Goal: Task Accomplishment & Management: Complete application form

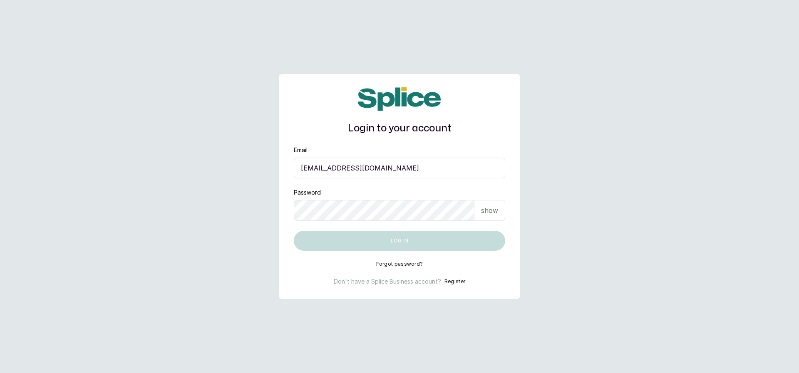
click at [349, 171] on input "eseefekodo025@gmail.com" at bounding box center [399, 168] width 211 height 21
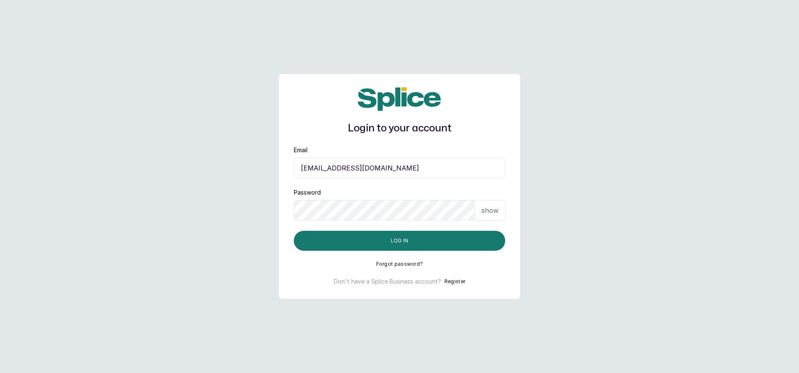
click at [349, 171] on input "eseefekodo025@gmail.com" at bounding box center [399, 168] width 211 height 21
type input "support@withsplice.com"
click at [395, 163] on input "support@withsplice.com" at bounding box center [399, 168] width 211 height 21
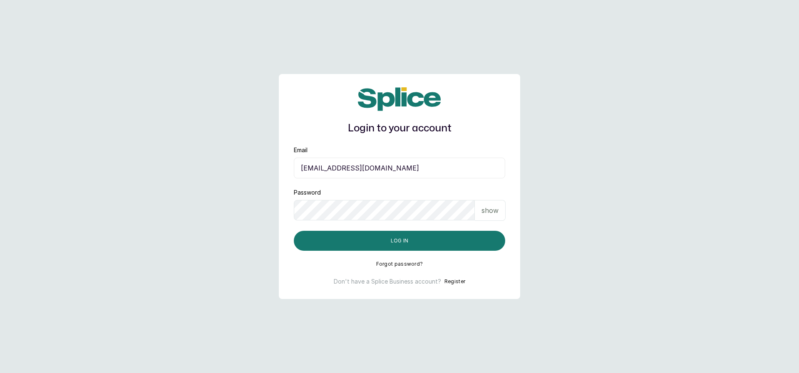
click at [496, 209] on p "show" at bounding box center [489, 210] width 17 height 10
click at [409, 230] on form "Email ops+07@withsplice.com Password hide Log in" at bounding box center [399, 198] width 211 height 105
click at [406, 238] on button "Log in" at bounding box center [399, 241] width 211 height 20
click at [317, 174] on input "ops+07@withsplice.com" at bounding box center [399, 168] width 211 height 21
click at [324, 168] on input "ops+07@withsplice.com" at bounding box center [399, 168] width 211 height 21
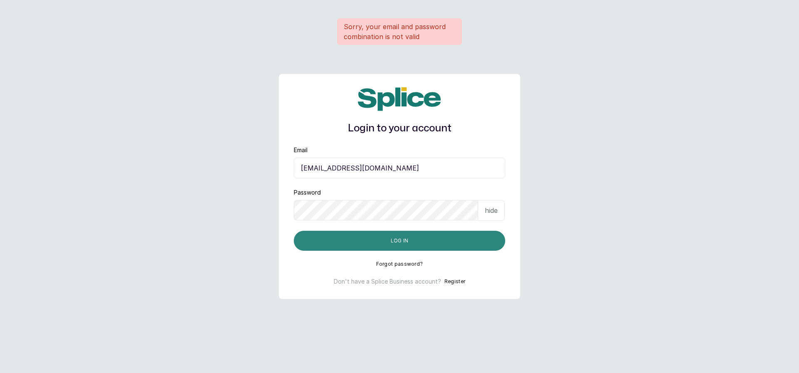
click at [341, 248] on button "Log in" at bounding box center [399, 241] width 211 height 20
click at [386, 175] on input "ops+08@withsplice.com" at bounding box center [399, 168] width 211 height 21
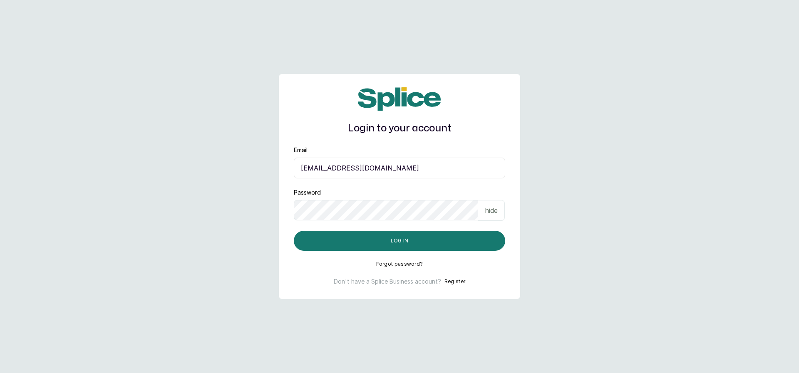
click at [324, 168] on input "ops+08@withsplice.com" at bounding box center [399, 168] width 211 height 21
type input "ops+07@withsplice.com"
click at [378, 241] on button "Log in" at bounding box center [399, 241] width 211 height 20
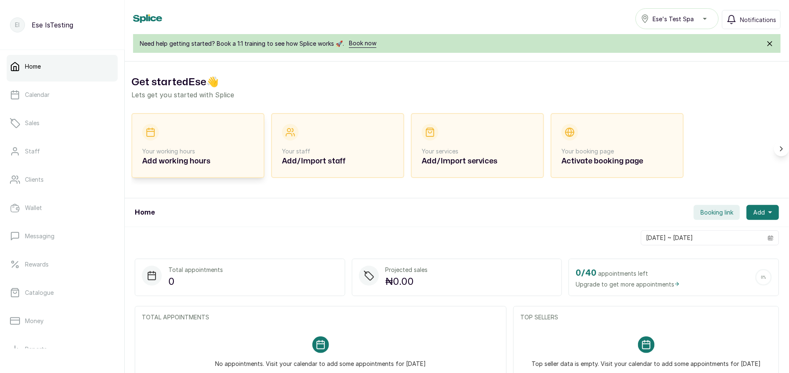
click at [179, 161] on h2 "Add working hours" at bounding box center [197, 162] width 111 height 12
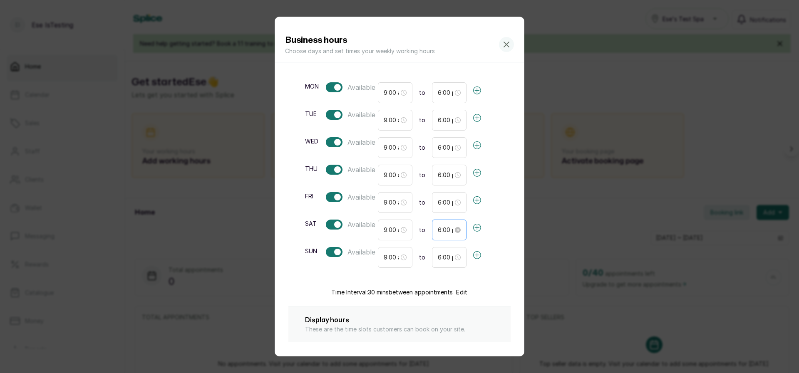
scroll to position [187, 0]
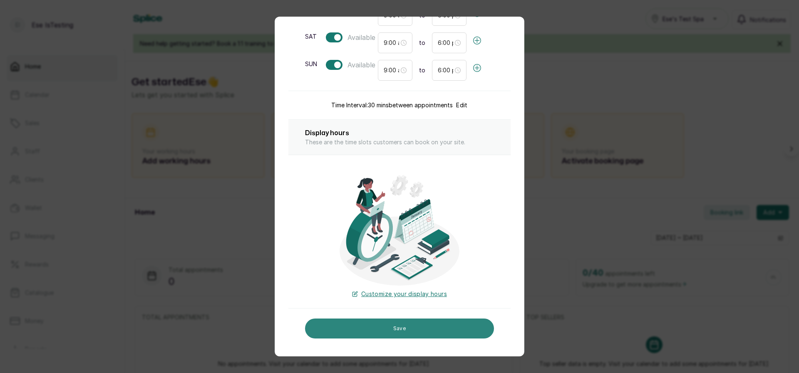
click at [410, 328] on button "Save" at bounding box center [399, 329] width 189 height 20
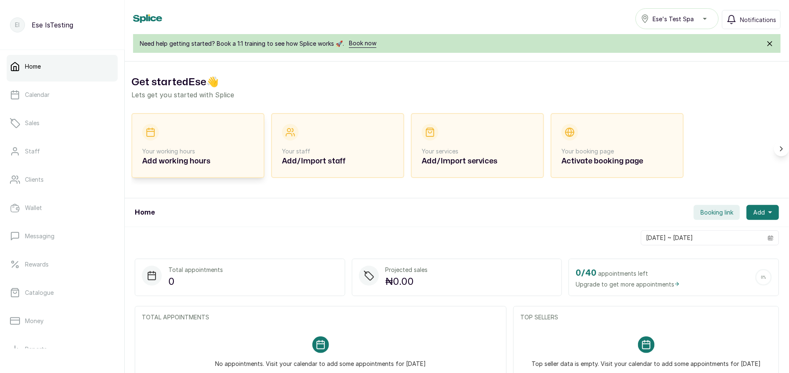
click at [207, 129] on div "Your working hours Add working hours" at bounding box center [197, 145] width 111 height 43
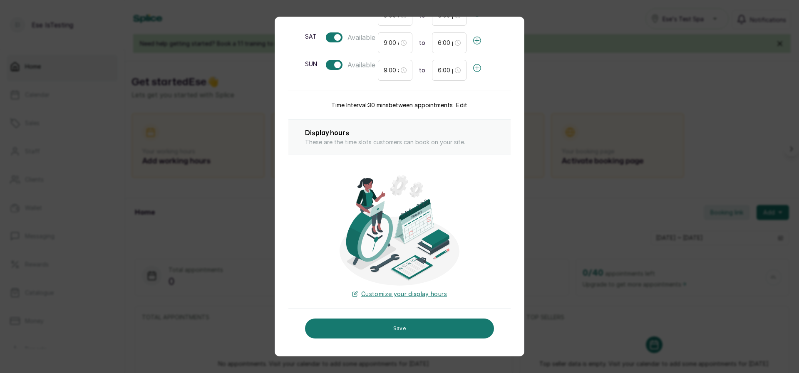
click at [331, 64] on div at bounding box center [334, 65] width 17 height 10
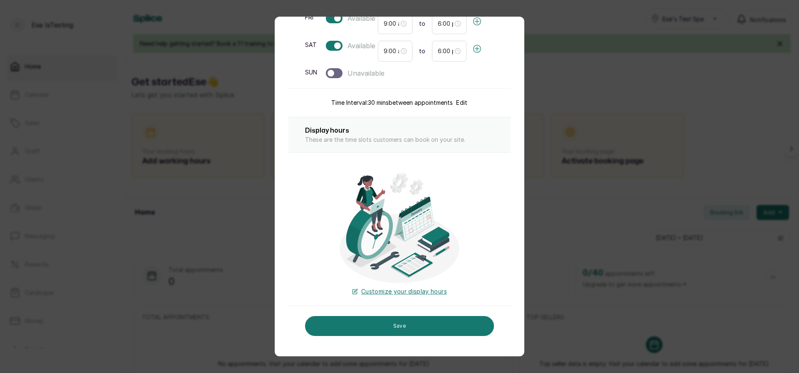
scroll to position [177, 0]
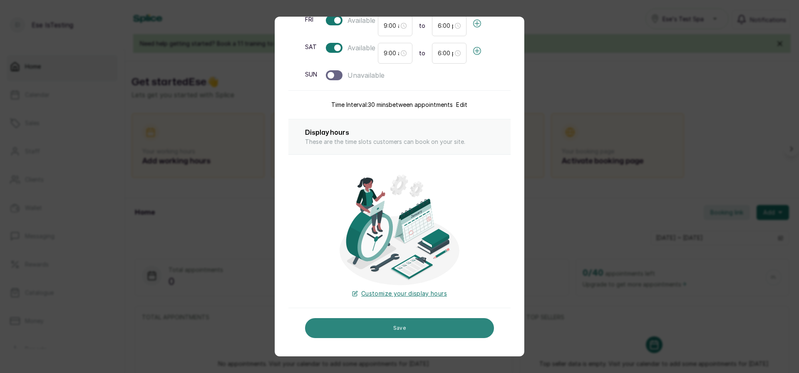
click at [358, 334] on button "Save" at bounding box center [399, 328] width 189 height 20
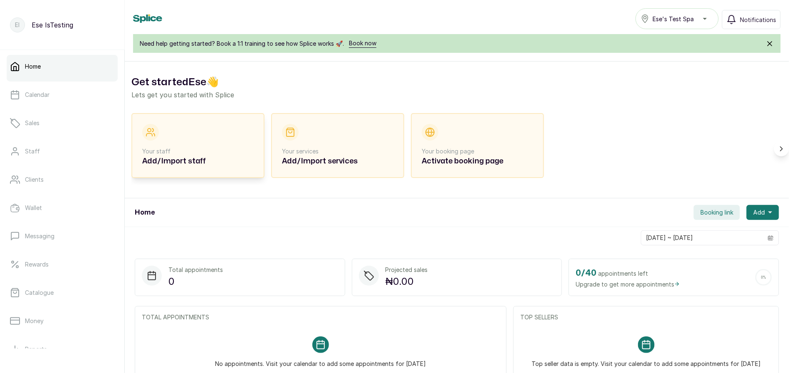
click at [209, 156] on h2 "Add/Import staff" at bounding box center [197, 162] width 111 height 12
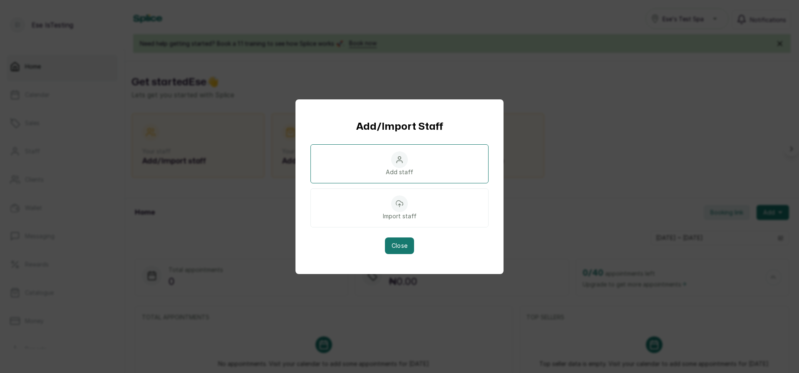
click at [391, 174] on p "Add staff" at bounding box center [399, 172] width 27 height 8
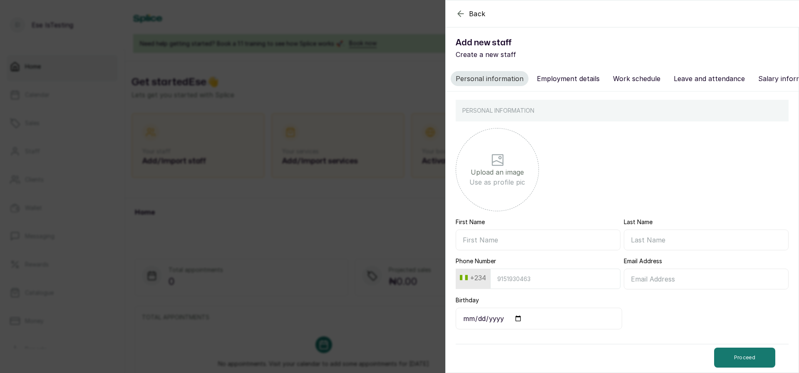
scroll to position [7, 0]
click at [359, 207] on div "Back Add new staff Create a new staff Personal information Employment details W…" at bounding box center [399, 186] width 799 height 373
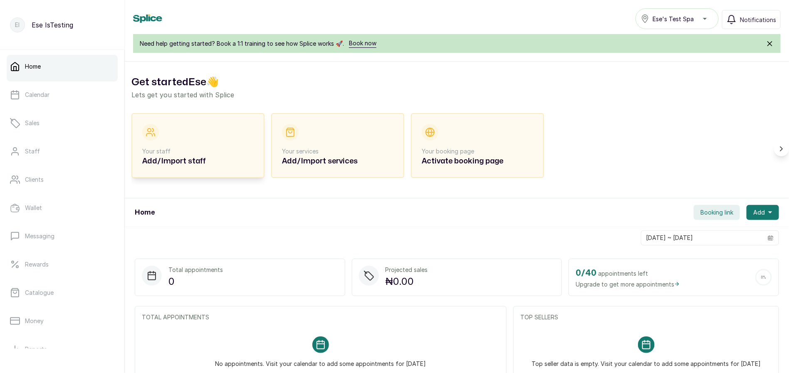
click at [220, 158] on h2 "Add/Import staff" at bounding box center [197, 162] width 111 height 12
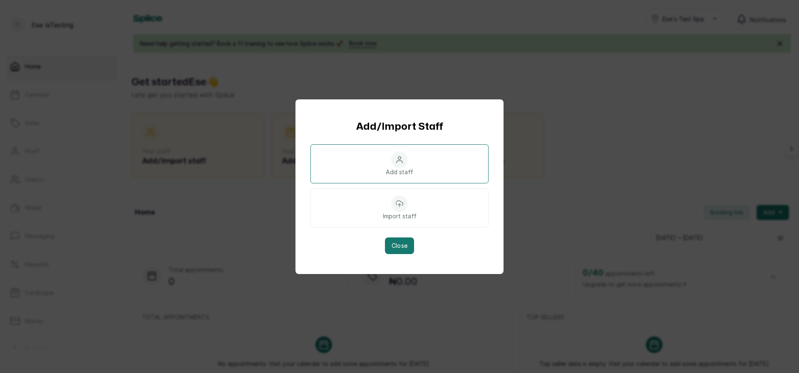
click at [381, 172] on div "Add staff" at bounding box center [399, 163] width 178 height 39
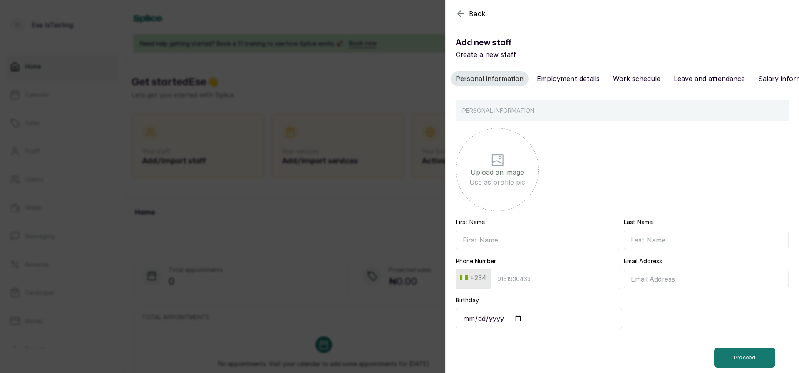
click at [502, 233] on input "First Name" at bounding box center [537, 240] width 165 height 21
type input "[PERSON_NAME]"
click at [640, 244] on input "Last Name" at bounding box center [705, 240] width 165 height 21
type input "Prosacco"
click at [568, 273] on input "Phone Number" at bounding box center [555, 279] width 130 height 20
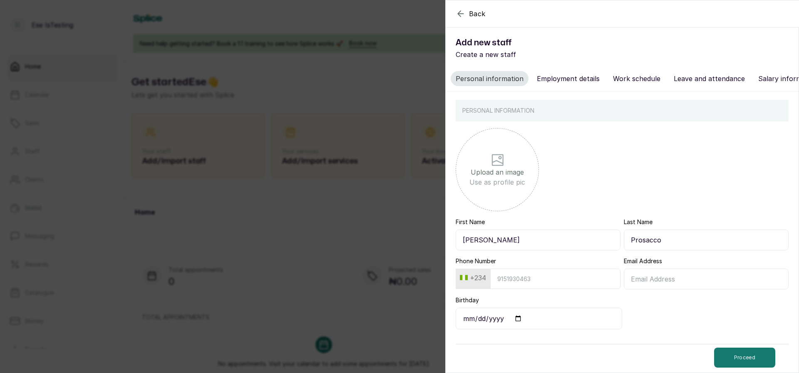
type input "7013650739"
click at [655, 285] on input "Email Address" at bounding box center [705, 279] width 165 height 21
click at [632, 276] on input "[PERSON_NAME][EMAIL_ADDRESS]" at bounding box center [705, 279] width 165 height 21
click at [676, 280] on input "[PERSON_NAME][EMAIL_ADDRESS]" at bounding box center [705, 279] width 165 height 21
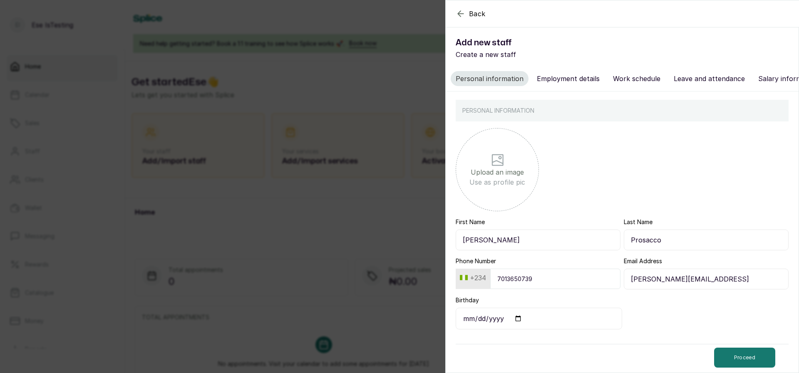
click at [676, 280] on input "[PERSON_NAME][EMAIL_ADDRESS]" at bounding box center [705, 279] width 165 height 21
type input "[PERSON_NAME][EMAIL_ADDRESS][DOMAIN_NAME]"
click at [510, 318] on input "Birthday" at bounding box center [538, 319] width 166 height 22
click at [514, 320] on input "Birthday" at bounding box center [538, 319] width 166 height 22
click at [651, 297] on form "Upload an image Use as profile pic First Name [PERSON_NAME] Last Name Prosacco …" at bounding box center [621, 246] width 333 height 250
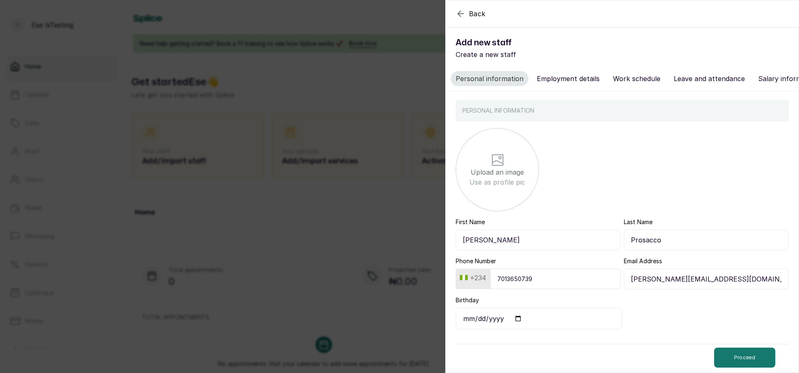
type input "[DATE]"
click at [726, 350] on button "Proceed" at bounding box center [744, 358] width 61 height 20
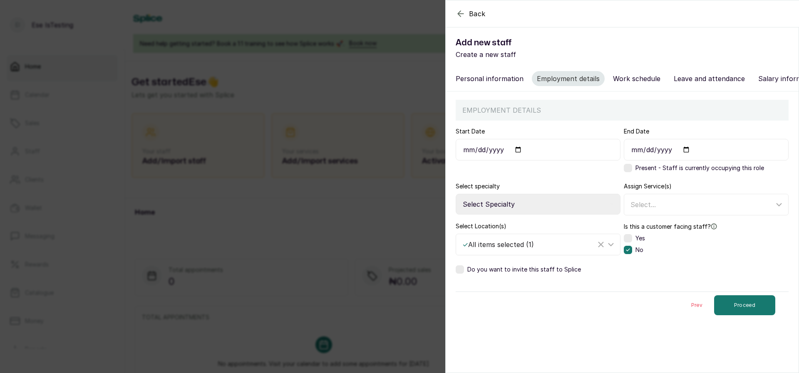
scroll to position [0, 0]
click at [505, 215] on select "Select Specialty Accountant Admin Level 1 Admin Level 2 Aesthetic Nurse Aesthet…" at bounding box center [537, 204] width 165 height 21
select select "beauty_therapist"
click at [455, 203] on select "Select Specialty Accountant Admin Level 1 Admin Level 2 Aesthetic Nurse Aesthet…" at bounding box center [537, 204] width 165 height 21
click at [647, 204] on div "Select..." at bounding box center [706, 204] width 164 height 21
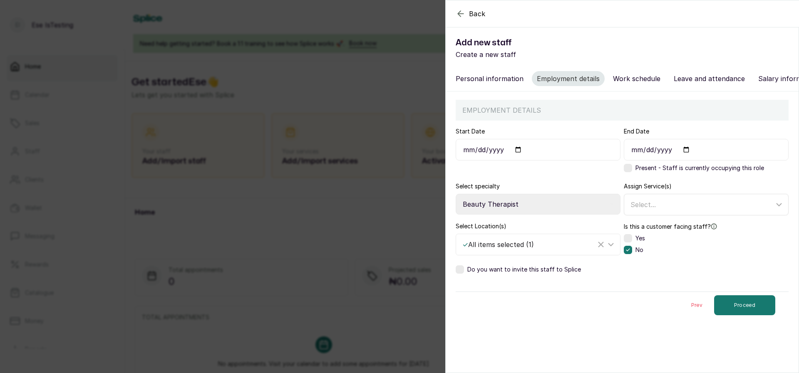
click at [642, 209] on span "Select..." at bounding box center [642, 204] width 25 height 8
click at [644, 209] on span "Select..." at bounding box center [642, 204] width 25 height 8
click at [625, 172] on label at bounding box center [627, 168] width 8 height 8
click at [517, 153] on input "Start Date" at bounding box center [537, 150] width 165 height 22
click at [517, 161] on input "Start Date" at bounding box center [537, 150] width 165 height 22
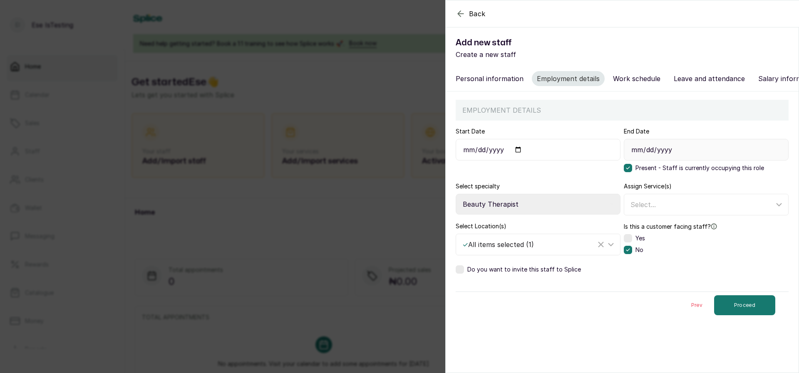
click at [518, 158] on input "Start Date" at bounding box center [537, 150] width 165 height 22
type input "[DATE]"
click at [626, 242] on label at bounding box center [627, 238] width 8 height 8
click at [539, 250] on div "✓ All items selected ( 1 )" at bounding box center [529, 245] width 134 height 10
click at [538, 250] on div "✓ All items selected ( 1 )" at bounding box center [529, 245] width 134 height 10
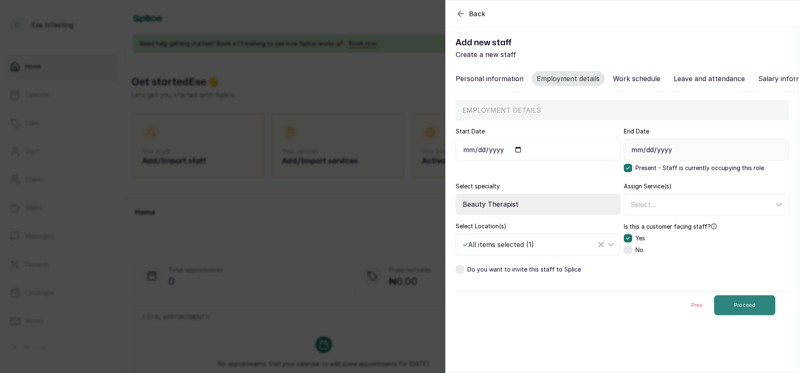
click at [731, 307] on button "Proceed" at bounding box center [744, 305] width 61 height 20
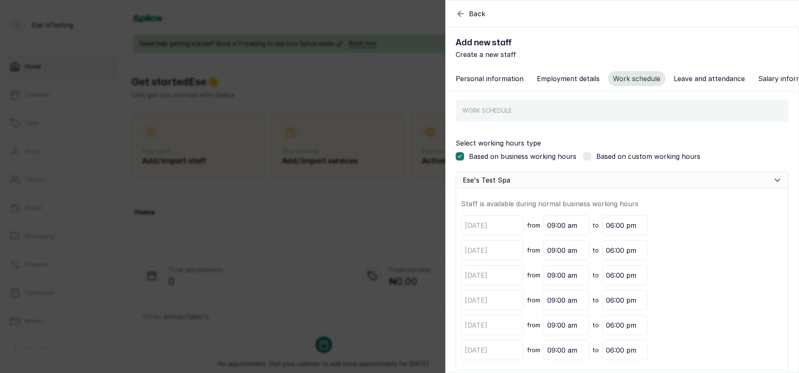
scroll to position [55, 0]
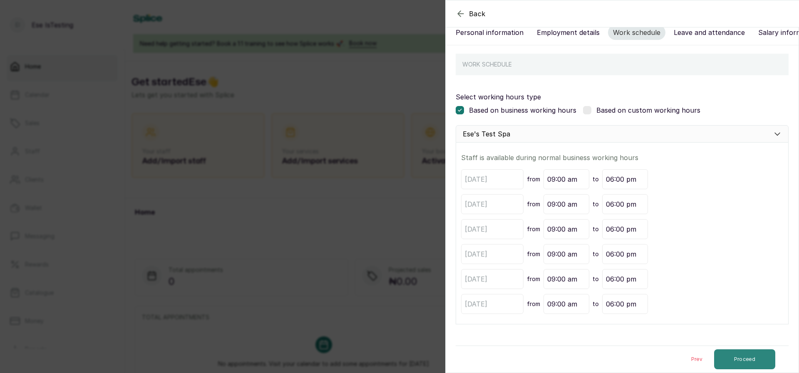
click at [737, 364] on button "Proceed" at bounding box center [744, 359] width 61 height 20
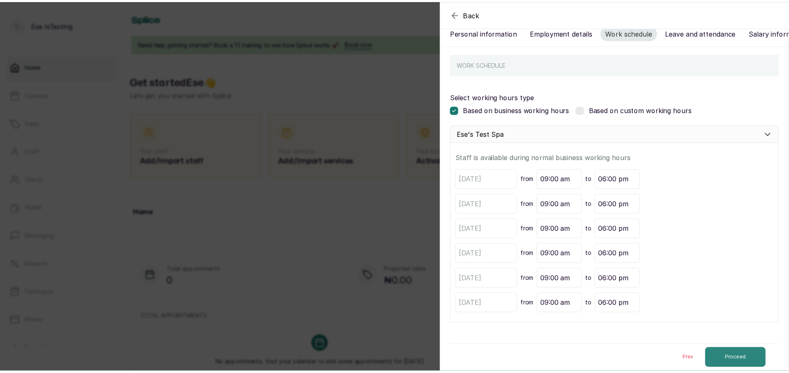
scroll to position [0, 0]
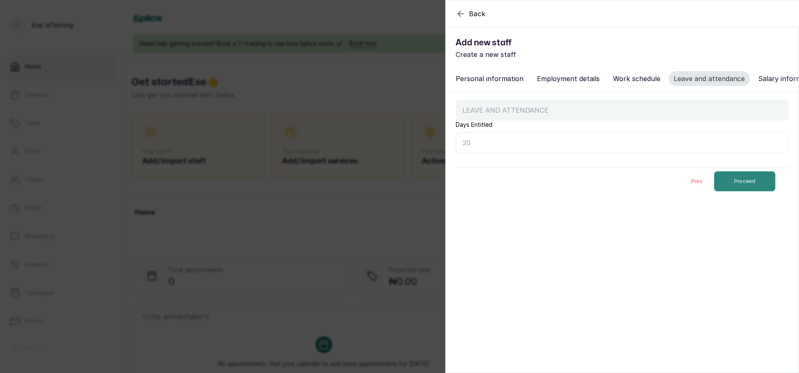
click at [740, 191] on button "Proceed" at bounding box center [744, 181] width 61 height 20
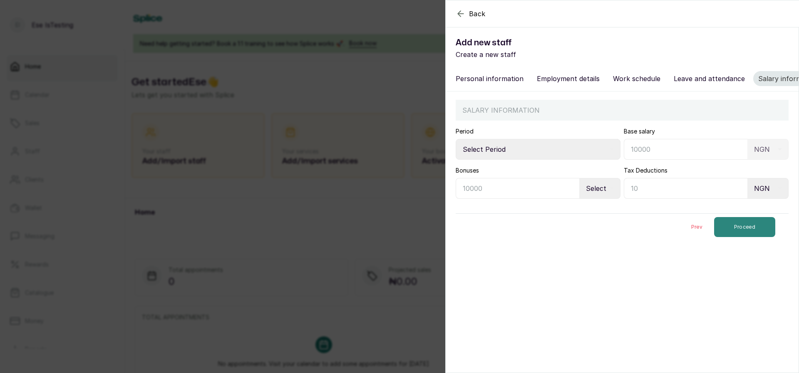
click at [730, 229] on button "Proceed" at bounding box center [744, 227] width 61 height 20
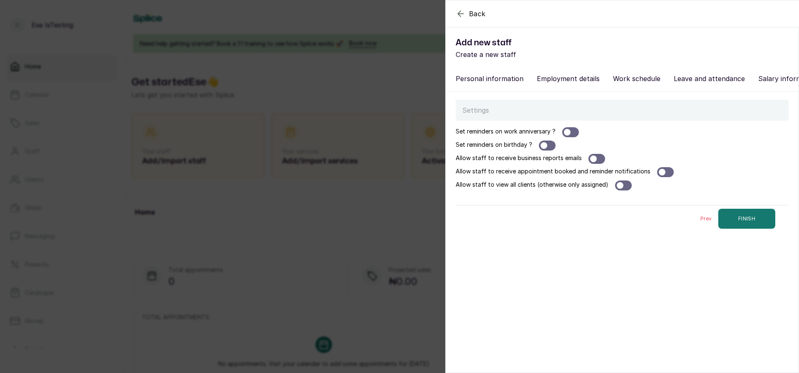
click at [730, 229] on button "FINISH" at bounding box center [746, 219] width 57 height 20
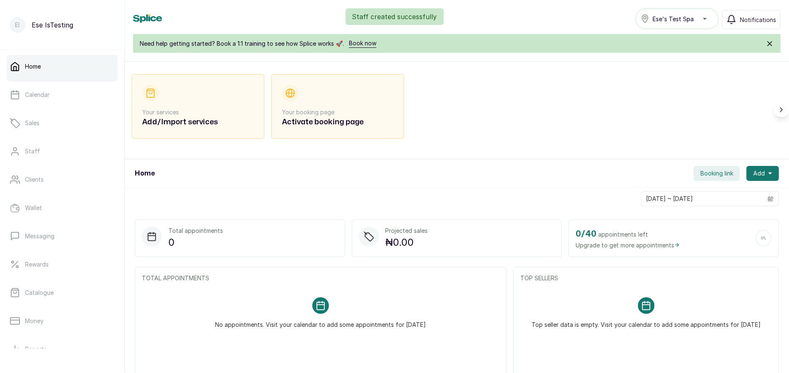
scroll to position [44, 0]
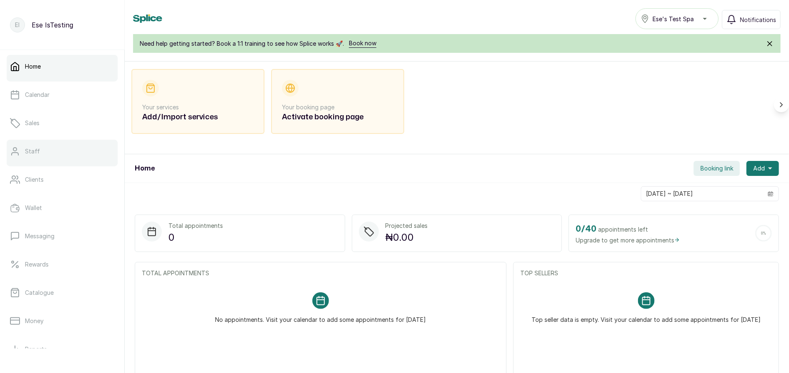
click at [46, 163] on div at bounding box center [62, 164] width 111 height 3
click at [43, 141] on link "Staff" at bounding box center [62, 151] width 111 height 23
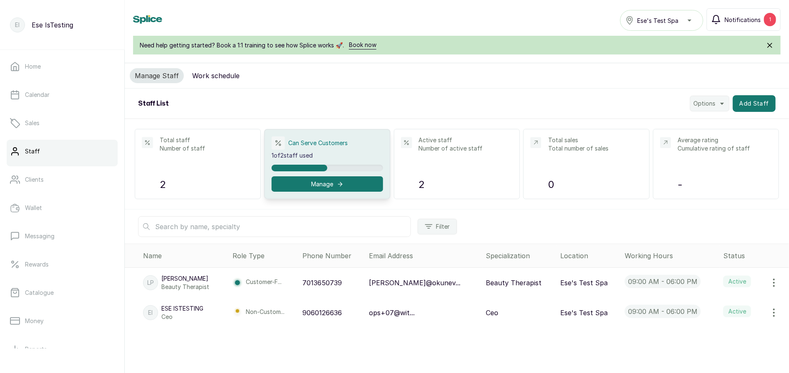
click at [749, 20] on span "Notifications" at bounding box center [743, 19] width 36 height 9
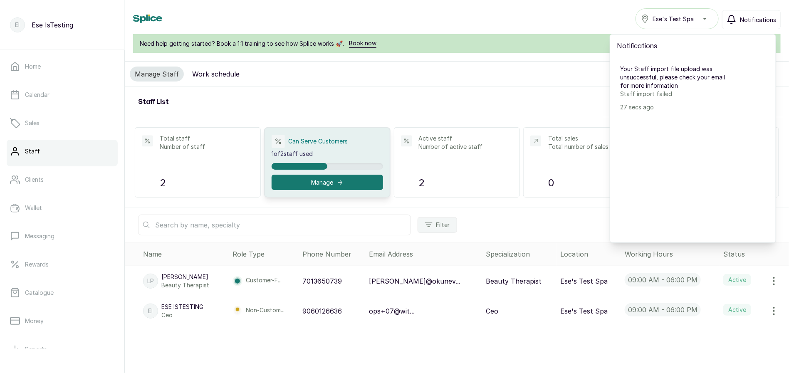
click at [566, 104] on div "Staff List Options Add Staff" at bounding box center [457, 102] width 664 height 30
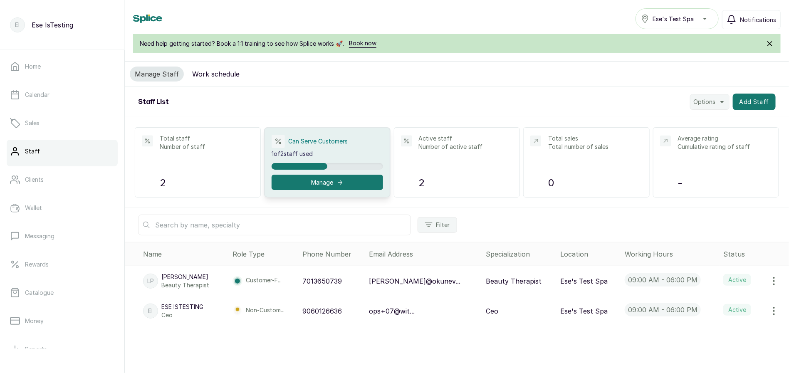
click at [501, 220] on div "Filter" at bounding box center [457, 225] width 664 height 34
click at [732, 21] on icon "button" at bounding box center [731, 19] width 7 height 8
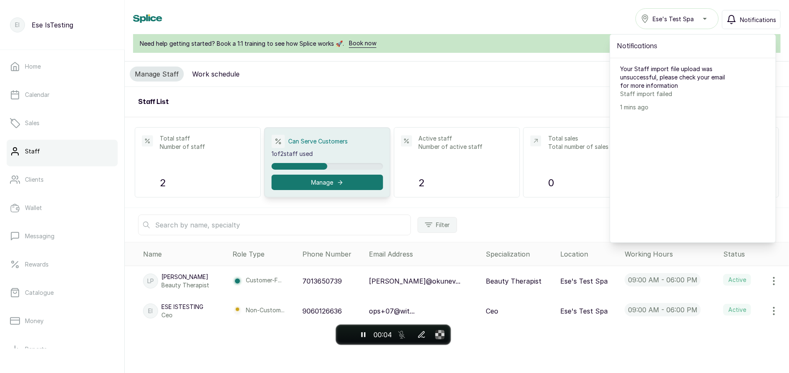
click at [501, 68] on div "Manage Staff Work schedule" at bounding box center [457, 74] width 664 height 25
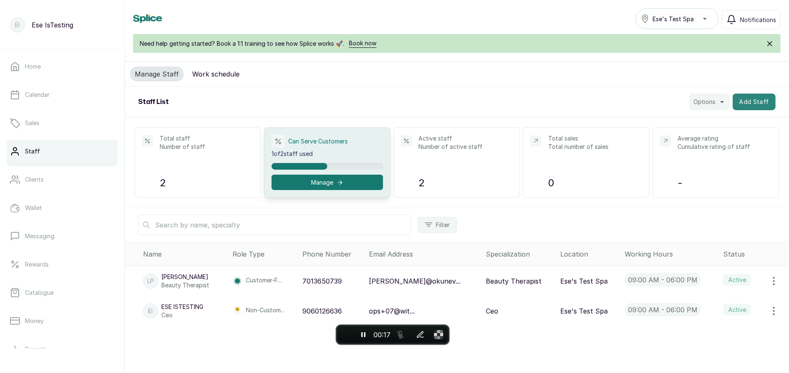
click at [742, 96] on button "Add Staff" at bounding box center [754, 102] width 43 height 17
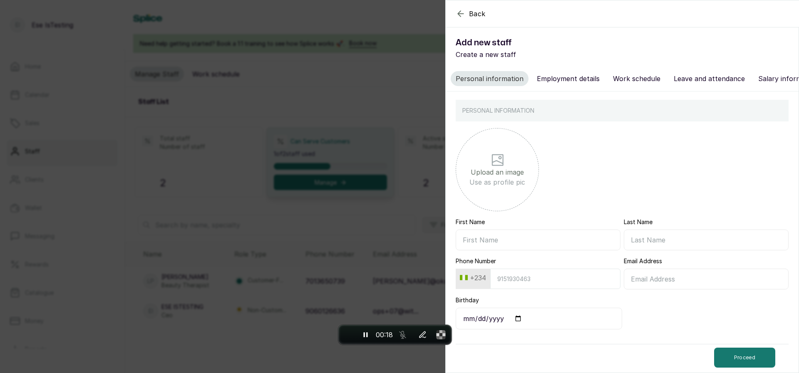
scroll to position [7, 0]
click at [481, 241] on input "First Name" at bounding box center [537, 240] width 165 height 21
paste input "Chiamaka"
type input "Chiamaka"
click at [636, 247] on input "Last Name" at bounding box center [705, 240] width 165 height 21
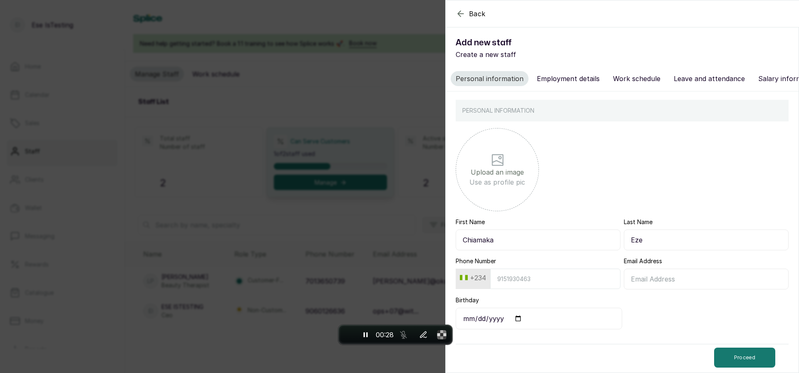
type input "Eze"
click at [570, 283] on input "Phone Number" at bounding box center [555, 279] width 130 height 20
type input "9022533019"
click at [643, 272] on input "Email Address" at bounding box center [705, 279] width 165 height 21
type input "chi@chichichi.com"
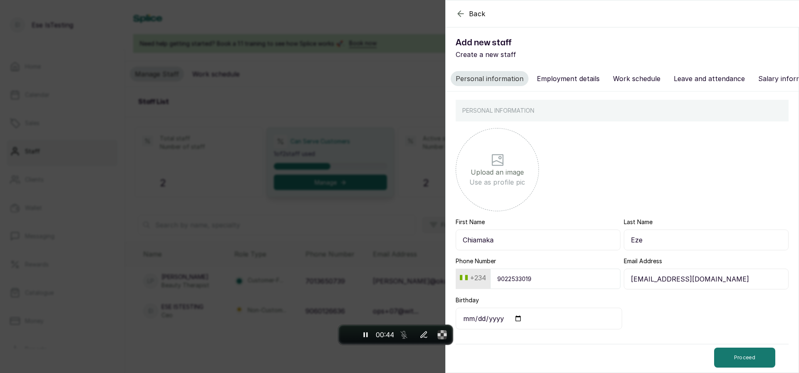
click at [514, 321] on input "Birthday" at bounding box center [538, 319] width 166 height 22
type input "2005-10-21"
click at [717, 357] on button "Proceed" at bounding box center [744, 358] width 61 height 20
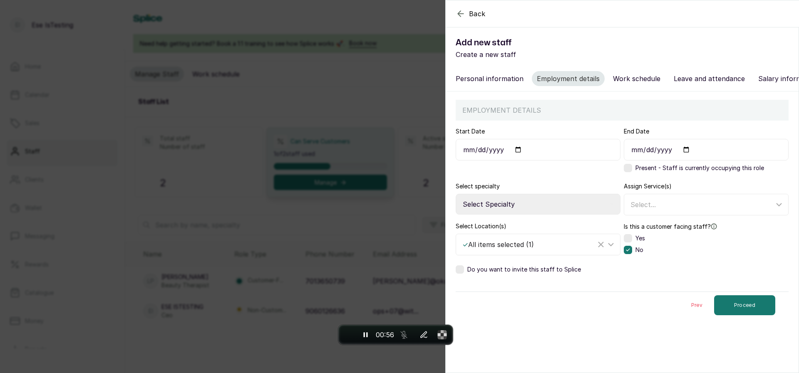
click at [516, 155] on input "Start Date" at bounding box center [537, 150] width 165 height 22
type input "2025-09-11"
click at [552, 211] on select "Select Specialty Accountant Admin Level 1 Admin Level 2 Aesthetic Nurse Aesthet…" at bounding box center [537, 204] width 165 height 21
select select "braider"
click at [455, 203] on select "Select Specialty Accountant Admin Level 1 Admin Level 2 Aesthetic Nurse Aesthet…" at bounding box center [537, 204] width 165 height 21
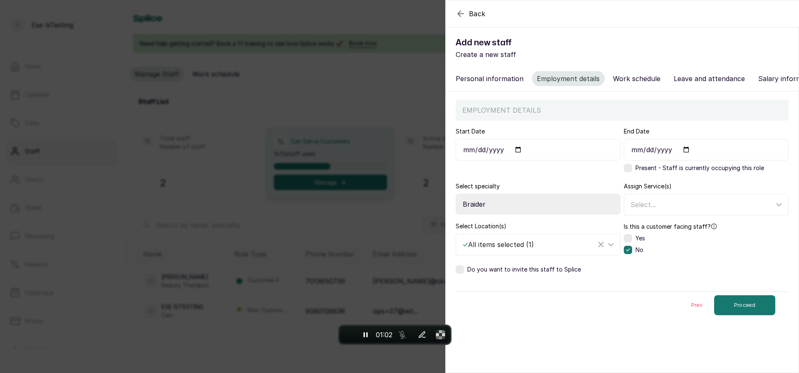
click at [623, 172] on label at bounding box center [627, 168] width 8 height 8
click at [645, 209] on span "Select..." at bounding box center [642, 204] width 25 height 8
click at [618, 245] on div "Select Location(s) ✓ All items selected ( 1 ) Is this a customer facing staff? …" at bounding box center [621, 238] width 333 height 33
click at [624, 242] on label at bounding box center [627, 238] width 8 height 8
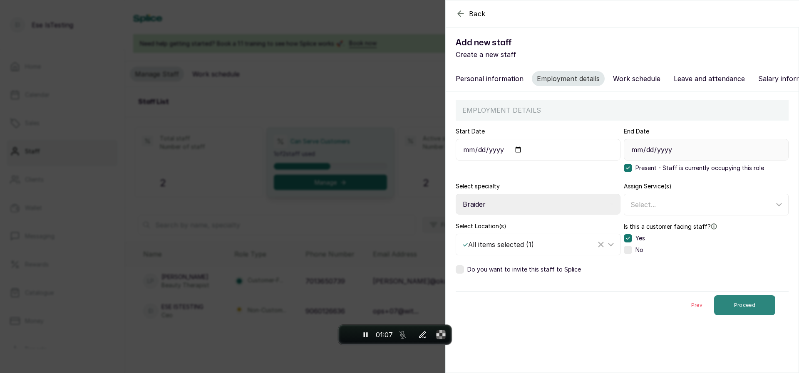
click at [735, 315] on button "Proceed" at bounding box center [744, 305] width 61 height 20
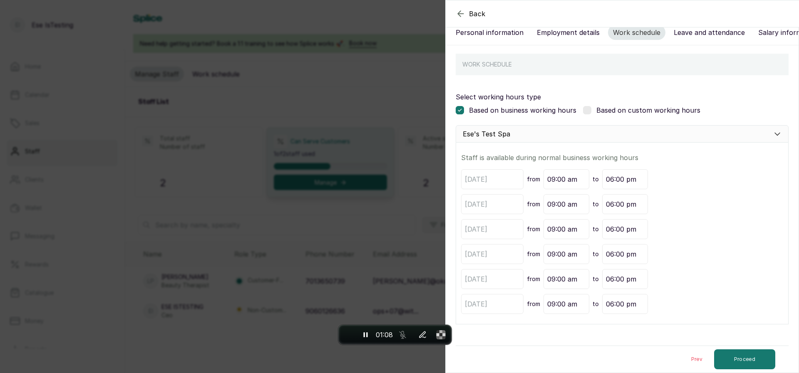
scroll to position [55, 0]
click at [735, 349] on div "Prev Proceed" at bounding box center [621, 359] width 333 height 27
click at [725, 363] on button "Proceed" at bounding box center [744, 359] width 61 height 20
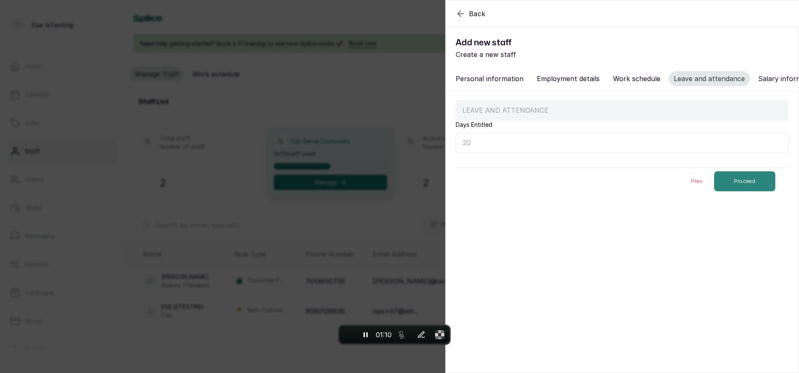
click at [727, 189] on button "Proceed" at bounding box center [744, 181] width 61 height 20
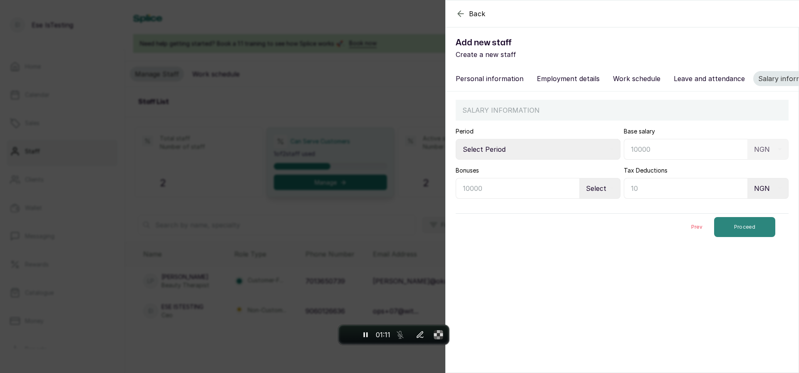
click at [735, 237] on button "Proceed" at bounding box center [744, 227] width 61 height 20
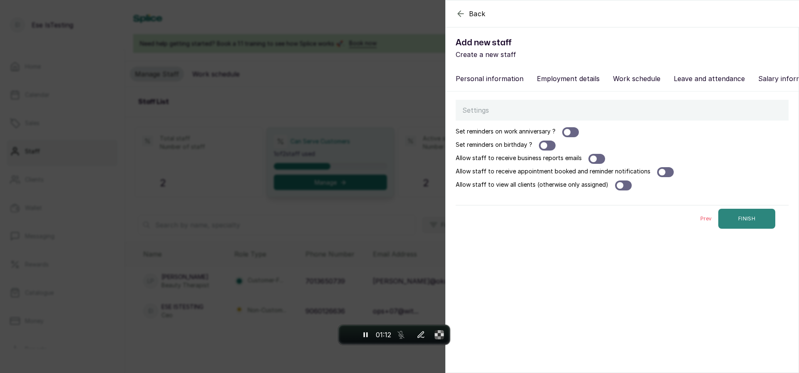
click at [736, 222] on button "FINISH" at bounding box center [746, 219] width 57 height 20
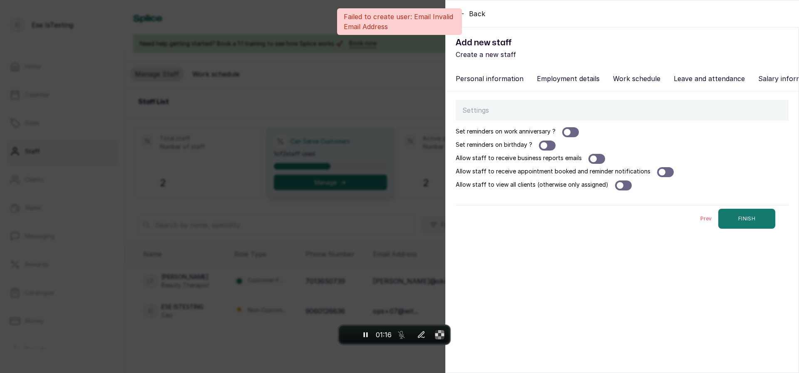
click at [481, 81] on button "Personal information" at bounding box center [489, 78] width 78 height 15
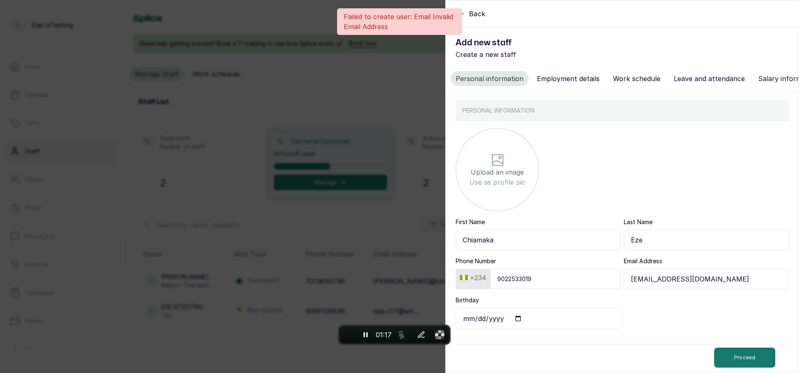
scroll to position [7, 0]
click at [650, 282] on input "chi@chichichi.com" at bounding box center [705, 279] width 165 height 21
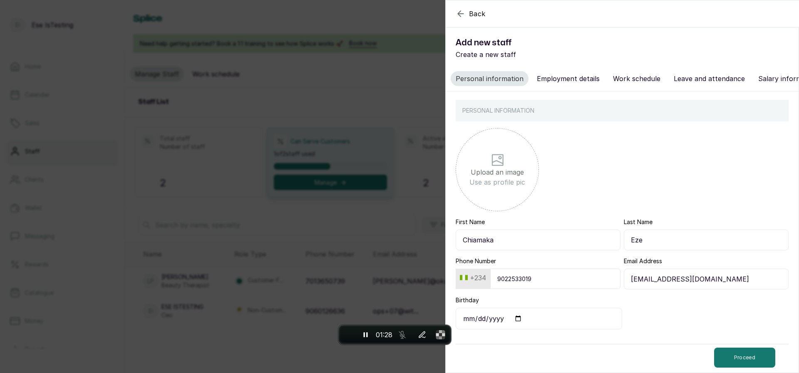
type input "chiextraeze@gmail.com"
click at [723, 355] on button "Proceed" at bounding box center [744, 358] width 61 height 20
select select "braider"
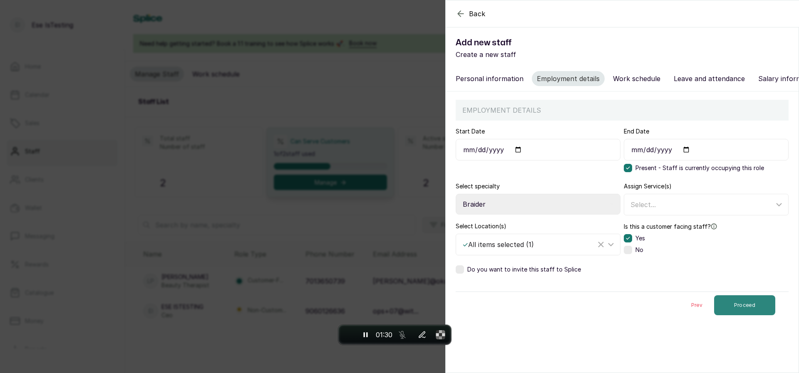
click at [722, 314] on button "Proceed" at bounding box center [744, 305] width 61 height 20
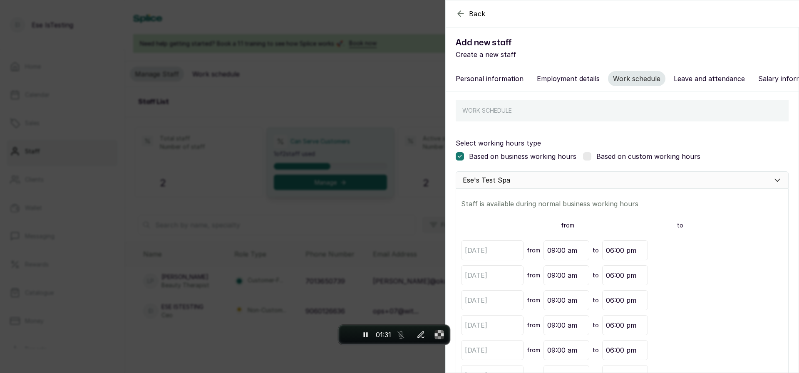
scroll to position [55, 0]
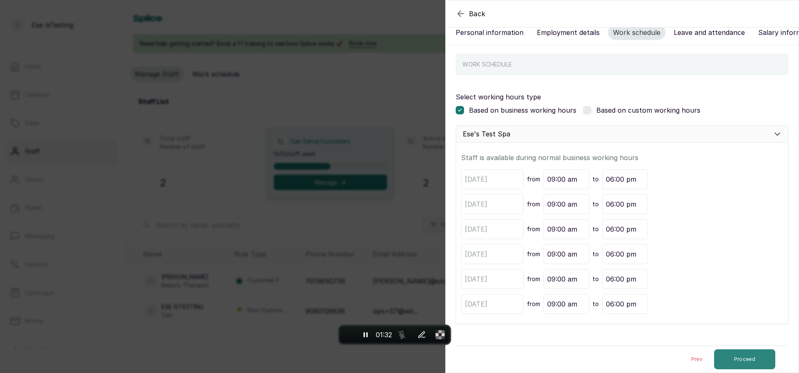
click at [737, 357] on button "Proceed" at bounding box center [744, 359] width 61 height 20
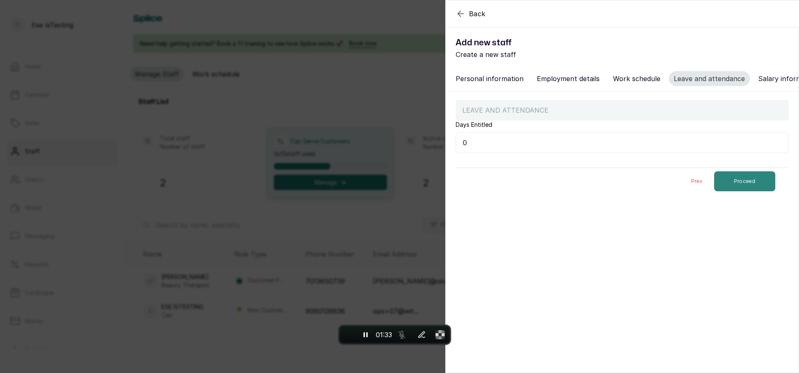
click at [735, 191] on button "Proceed" at bounding box center [744, 181] width 61 height 20
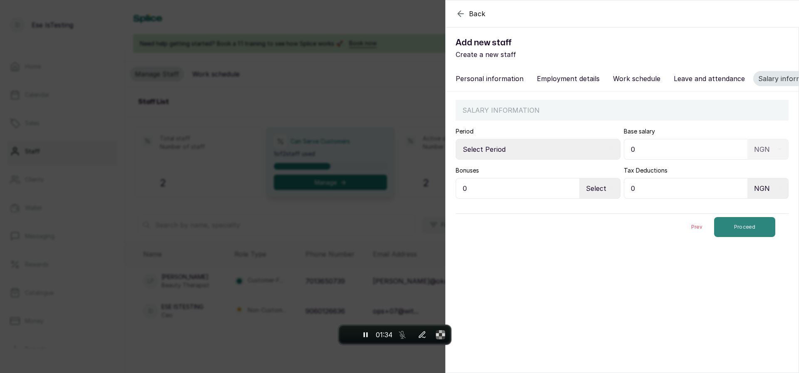
click at [730, 237] on button "Proceed" at bounding box center [744, 227] width 61 height 20
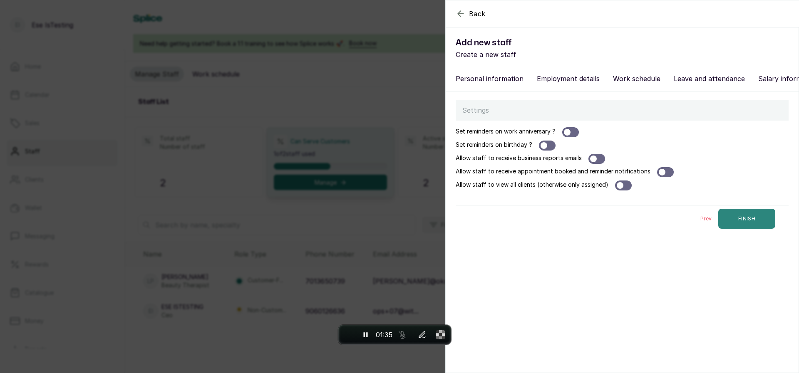
click at [728, 229] on button "FINISH" at bounding box center [746, 219] width 57 height 20
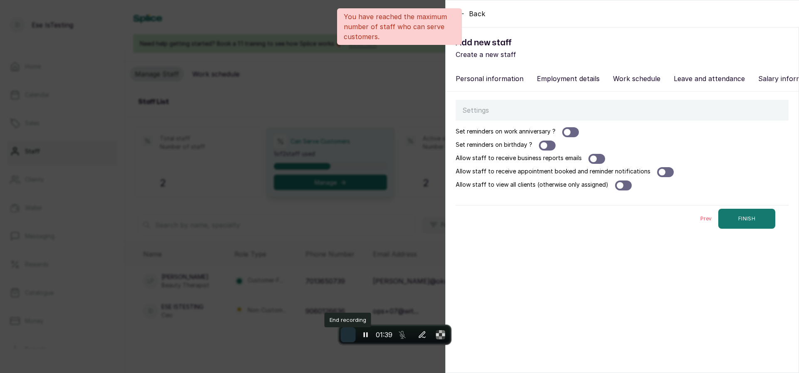
click at [351, 339] on button "End recording" at bounding box center [348, 334] width 15 height 15
